Goal: Information Seeking & Learning: Understand process/instructions

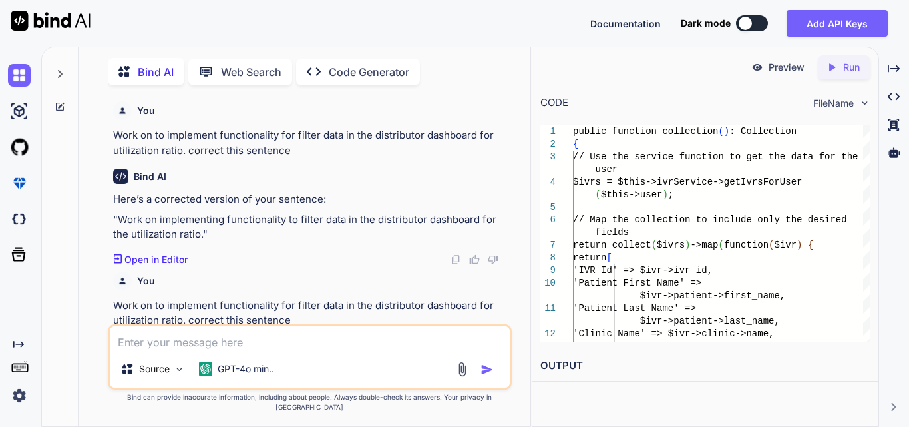
scroll to position [0, 283]
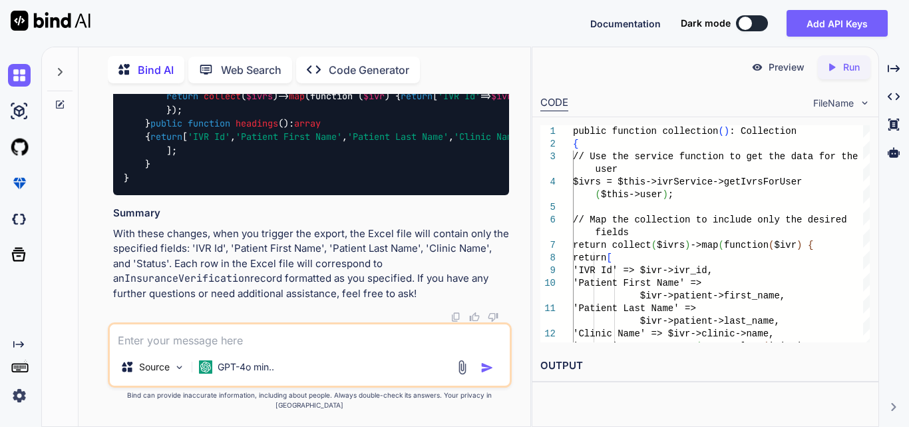
click at [190, 348] on textarea at bounding box center [310, 336] width 400 height 24
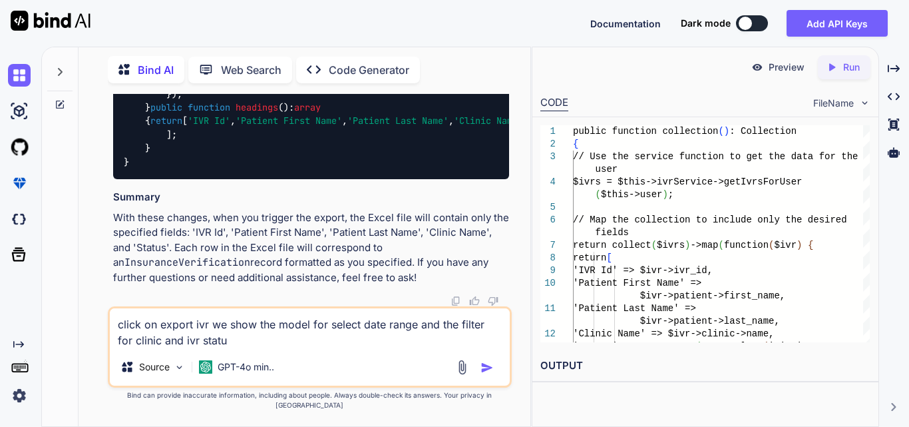
type textarea "click on export ivr we show the model for select date range and the filter for …"
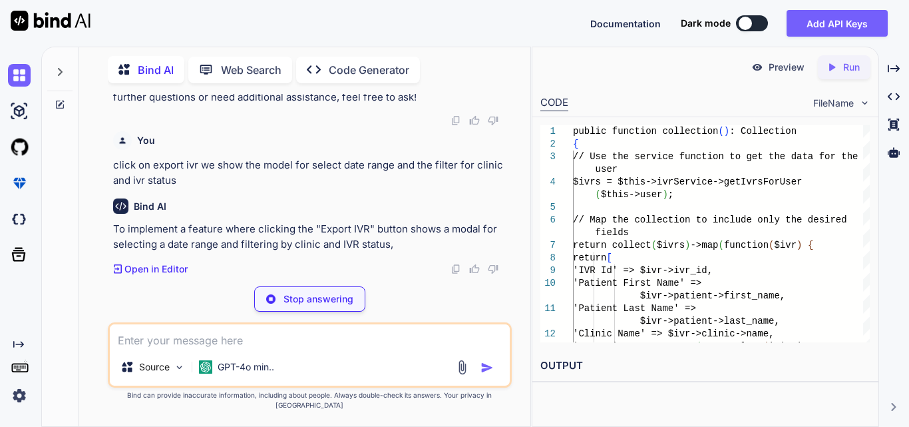
scroll to position [43432, 0]
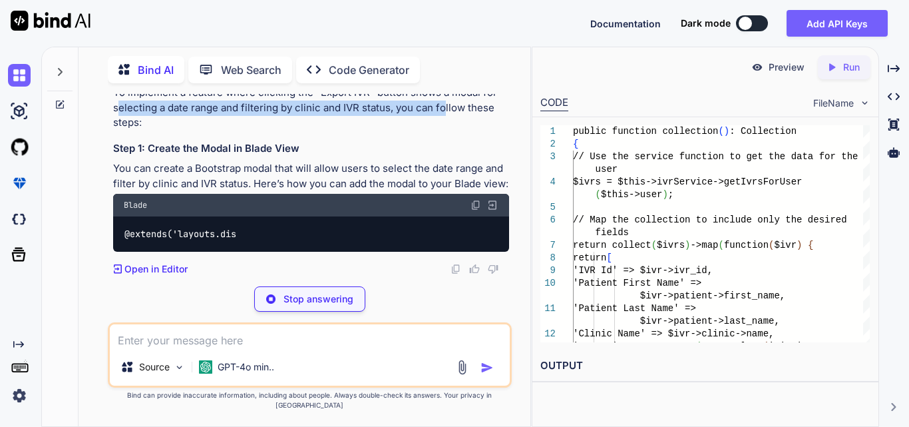
drag, startPoint x: 119, startPoint y: 257, endPoint x: 443, endPoint y: 252, distance: 323.6
click at [443, 130] on p "To implement a feature where clicking the "Export IVR" button shows a modal for…" at bounding box center [311, 107] width 396 height 45
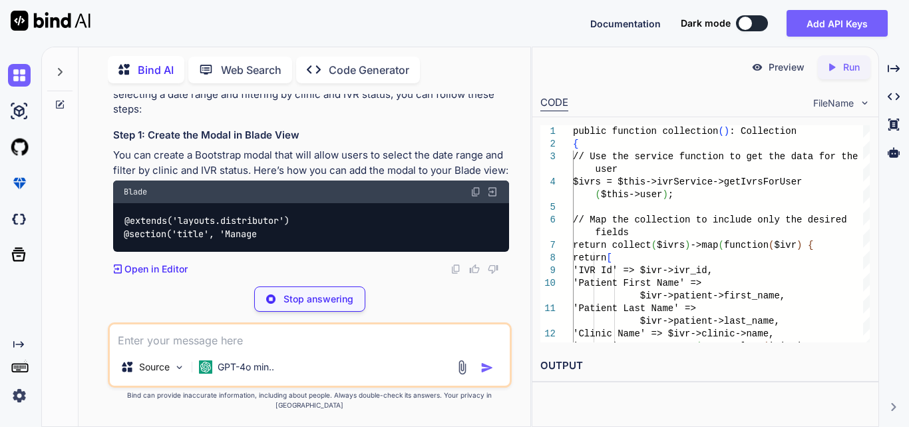
click at [370, 204] on div "Bind AI To implement a feature where clicking the "Export IVR" button shows a m…" at bounding box center [311, 157] width 396 height 238
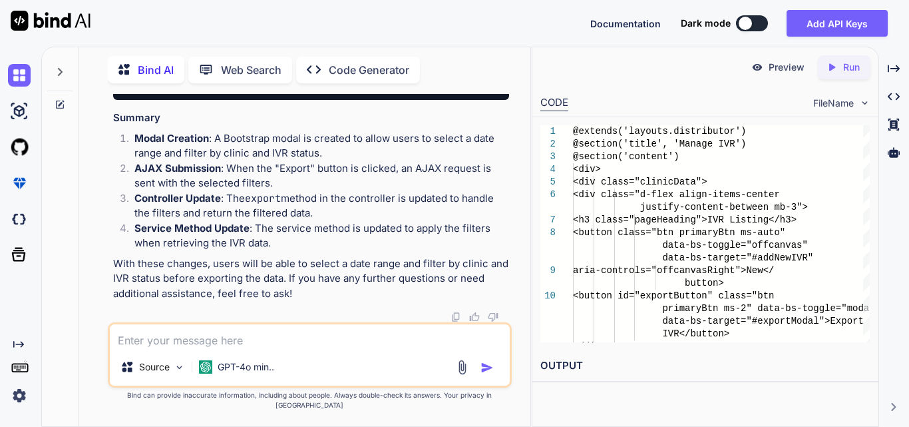
scroll to position [44272, 0]
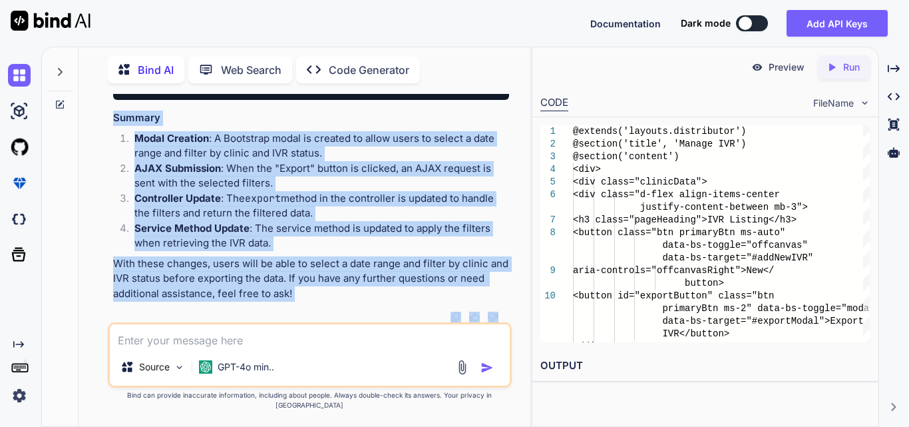
scroll to position [44727, 0]
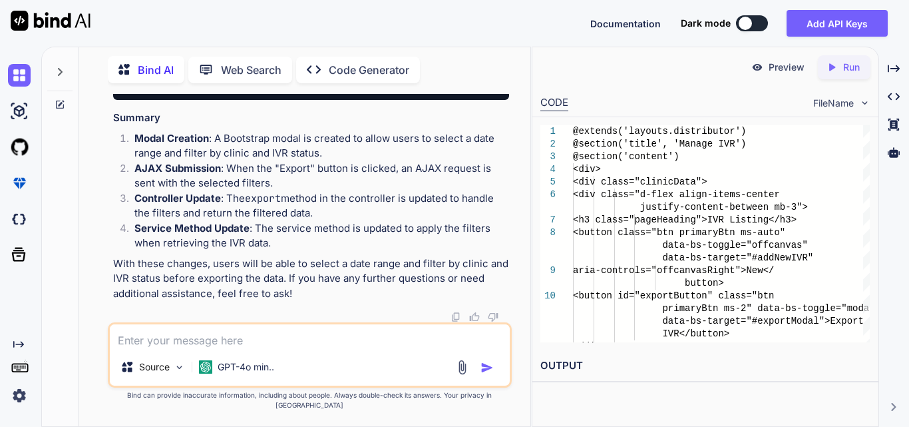
drag, startPoint x: 135, startPoint y: 170, endPoint x: 260, endPoint y: 299, distance: 178.9
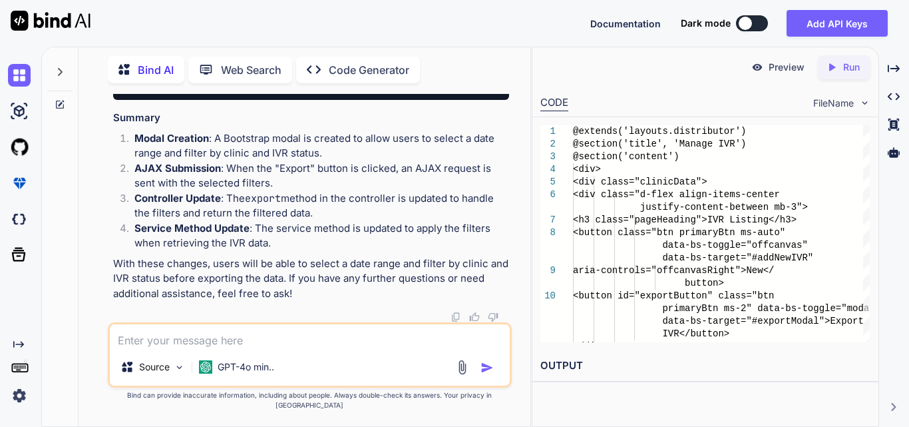
drag, startPoint x: 190, startPoint y: 188, endPoint x: 144, endPoint y: 202, distance: 48.0
copy code "<!-- Export Modal --> <div class="modal fade" id="exportModal" tabindex="-1" ar…"
click at [218, 348] on textarea at bounding box center [310, 336] width 400 height 24
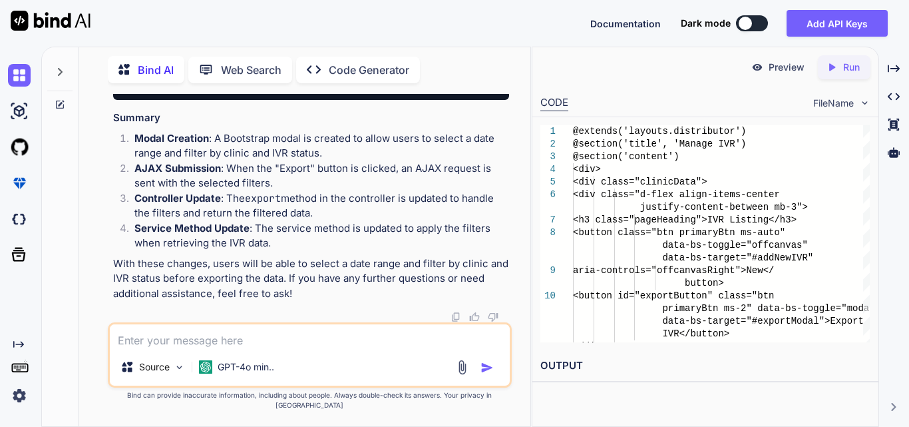
drag, startPoint x: 411, startPoint y: 180, endPoint x: 513, endPoint y: 180, distance: 101.2
click at [513, 180] on div "You Work on to implement functionality for filter data in the distributor dashb…" at bounding box center [309, 260] width 441 height 332
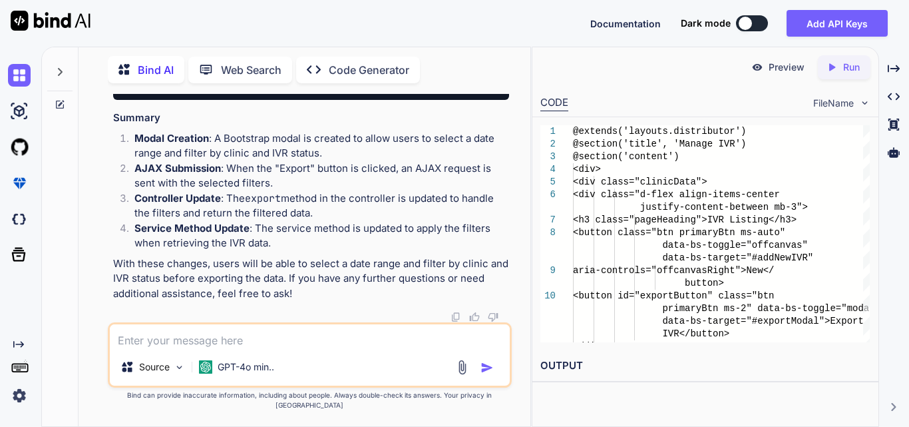
scroll to position [0, 129]
drag, startPoint x: 289, startPoint y: 284, endPoint x: 157, endPoint y: 285, distance: 131.8
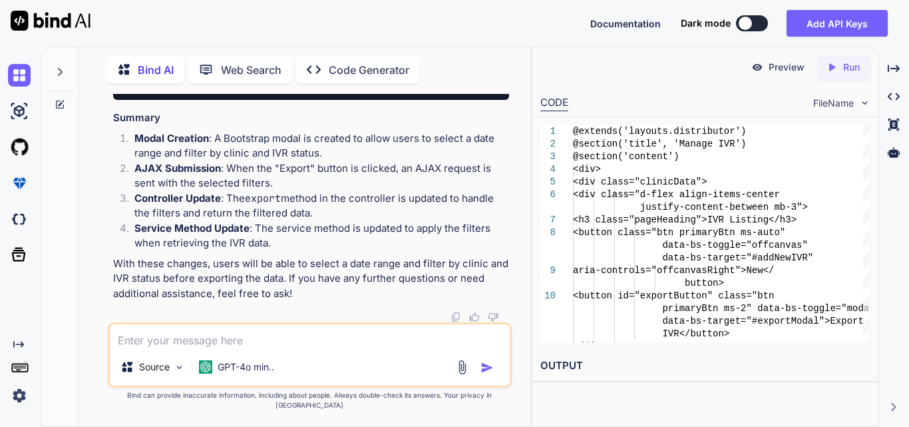
drag, startPoint x: 150, startPoint y: 186, endPoint x: 93, endPoint y: 166, distance: 60.0
click at [93, 166] on div "You Work on to implement functionality for filter data in the distributor dashb…" at bounding box center [309, 260] width 441 height 332
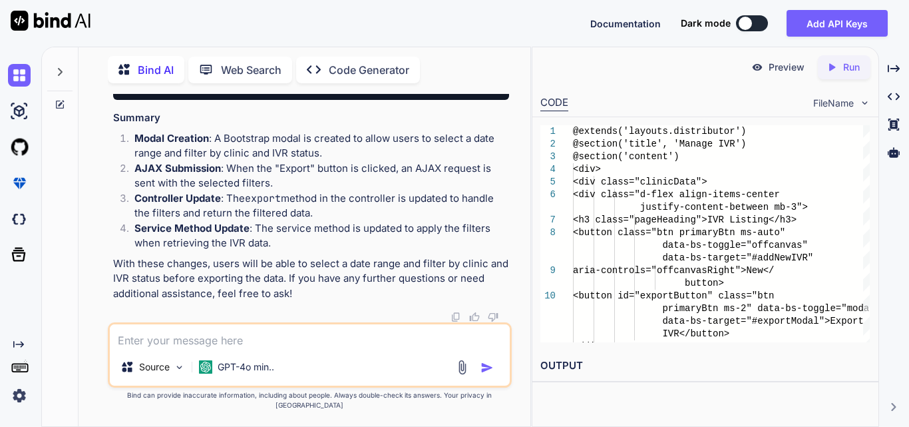
click at [230, 344] on textarea at bounding box center [310, 336] width 400 height 24
type textarea "export ivr p model show krna"
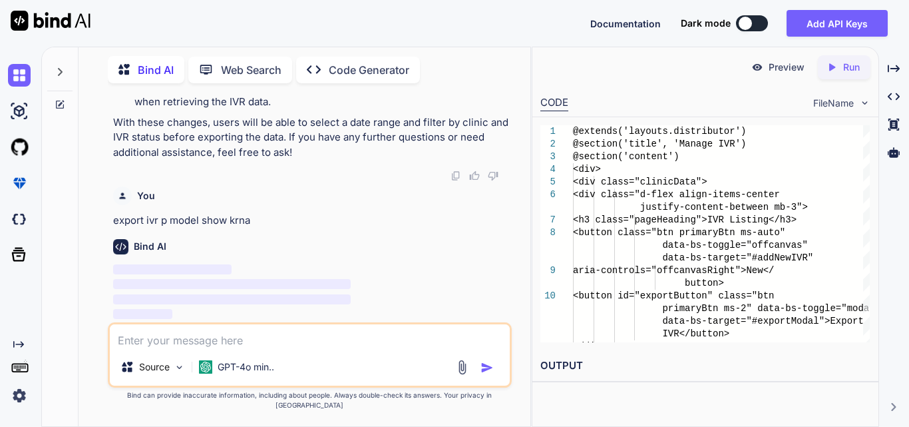
scroll to position [46269, 0]
type textarea "h"
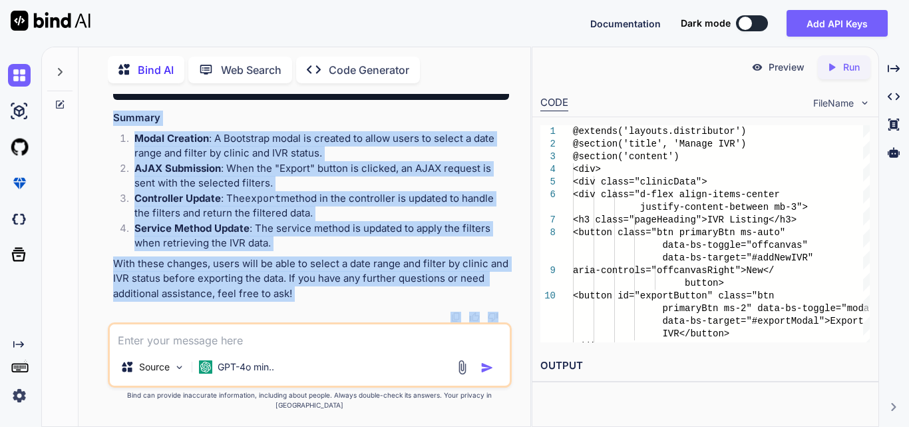
scroll to position [48050, 0]
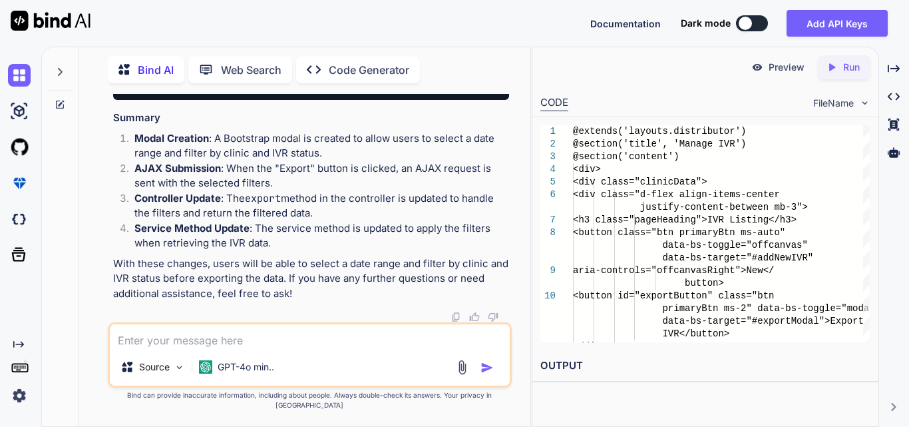
drag, startPoint x: 166, startPoint y: 128, endPoint x: 321, endPoint y: 320, distance: 245.7
copy code "$(document).ready(function() { $('#submitExport').on('click', function() { // G…"
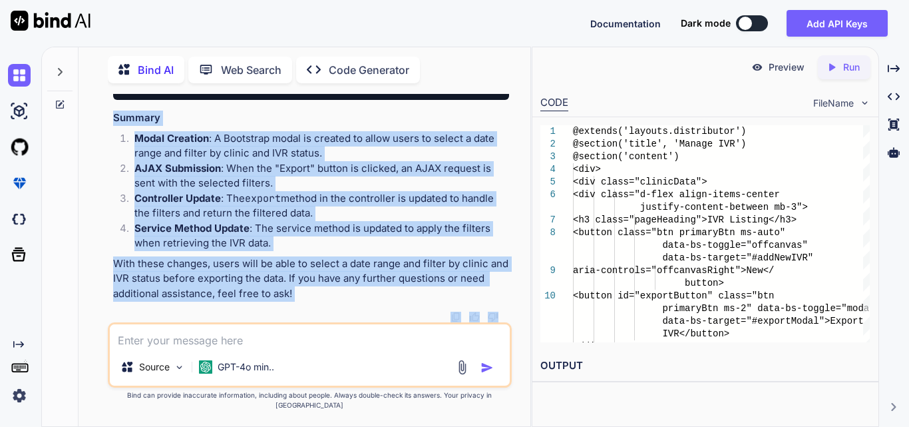
scroll to position [48096, 0]
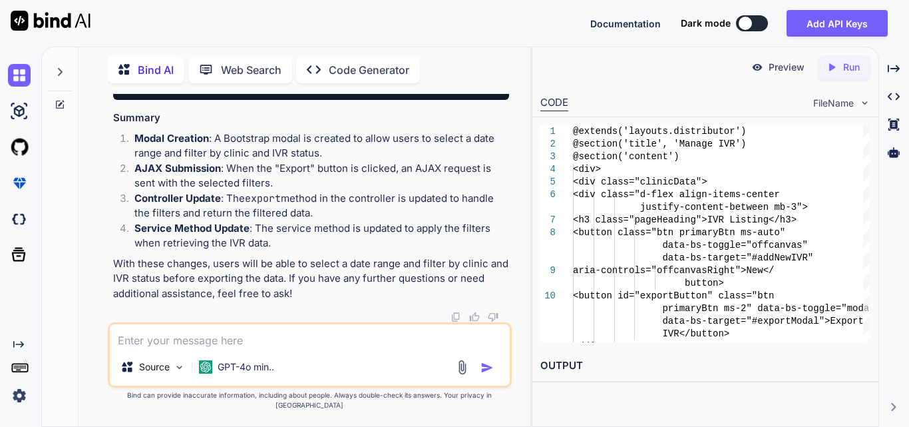
drag, startPoint x: 144, startPoint y: 127, endPoint x: 250, endPoint y: 299, distance: 202.3
copy code "<script> $(document).ready(function() { $('#submitExport').on('click', function…"
